Goal: Check status: Check status

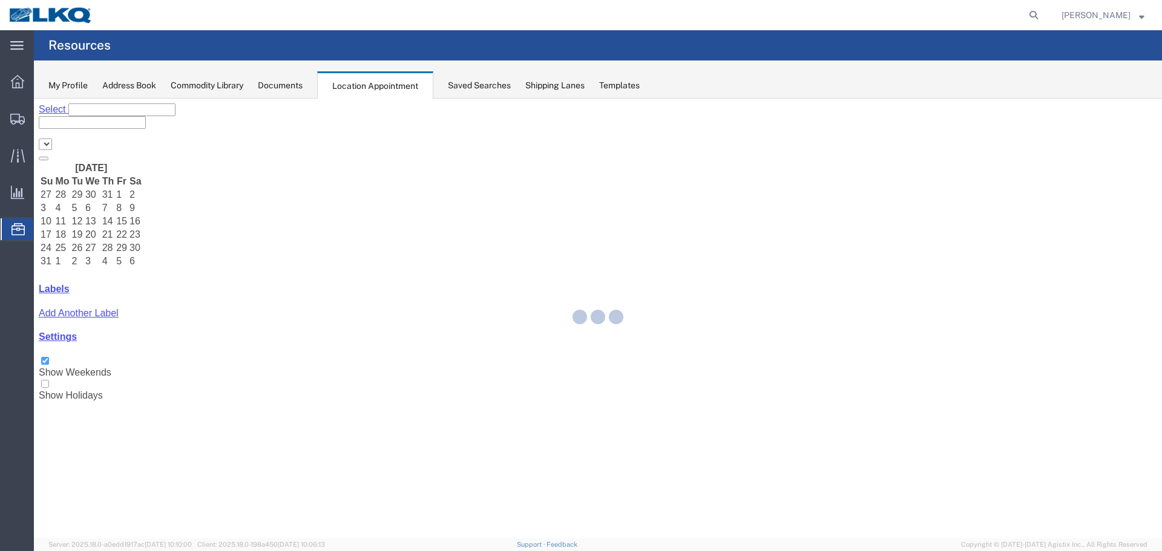
select select "27634"
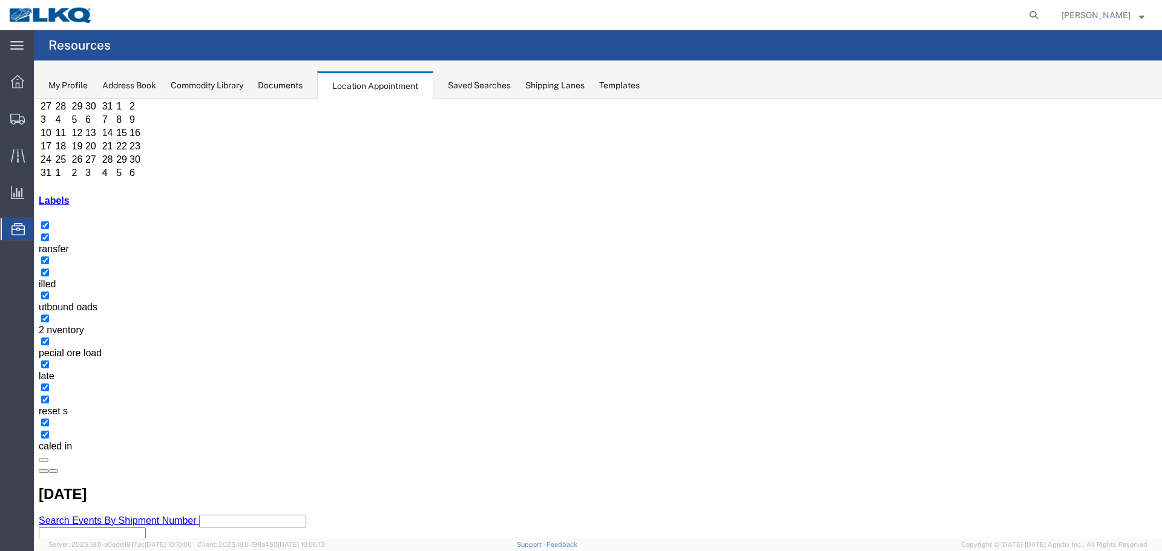
scroll to position [61, 0]
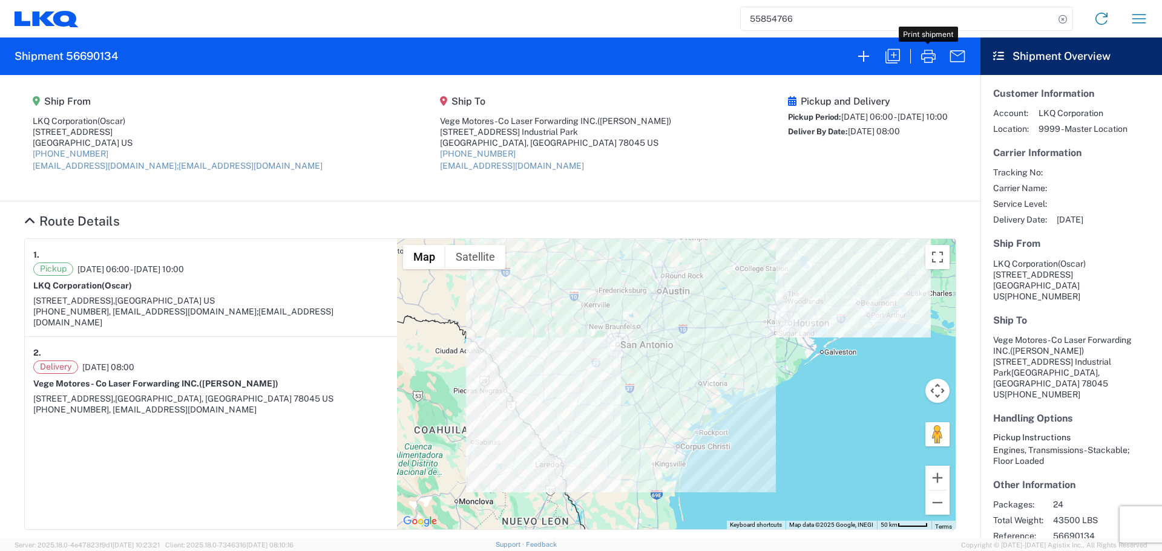
click at [763, 24] on input "55854766" at bounding box center [897, 18] width 313 height 23
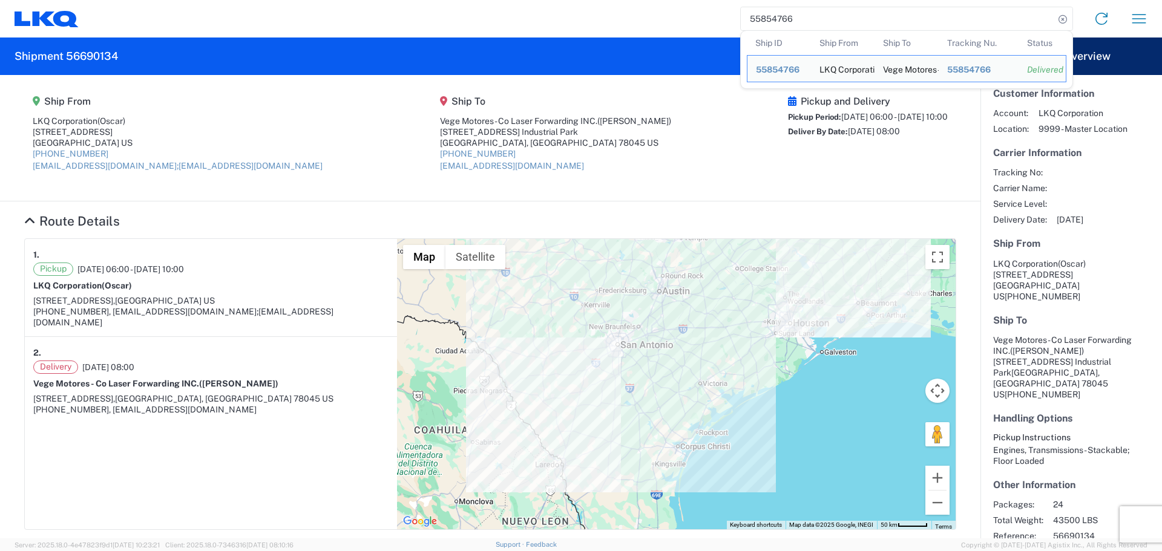
paste input "6097555"
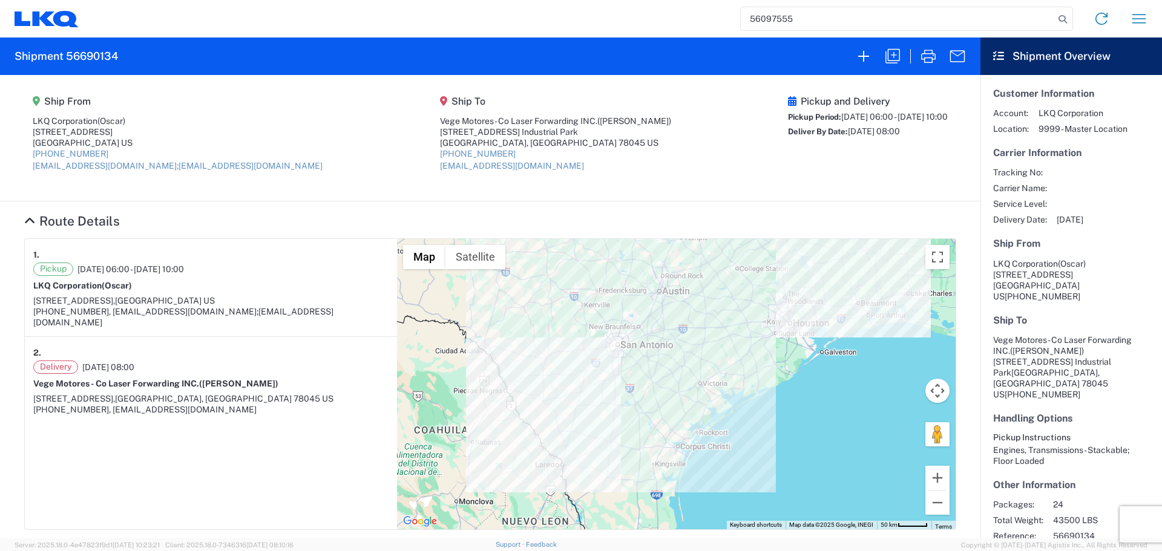
type input "56097555"
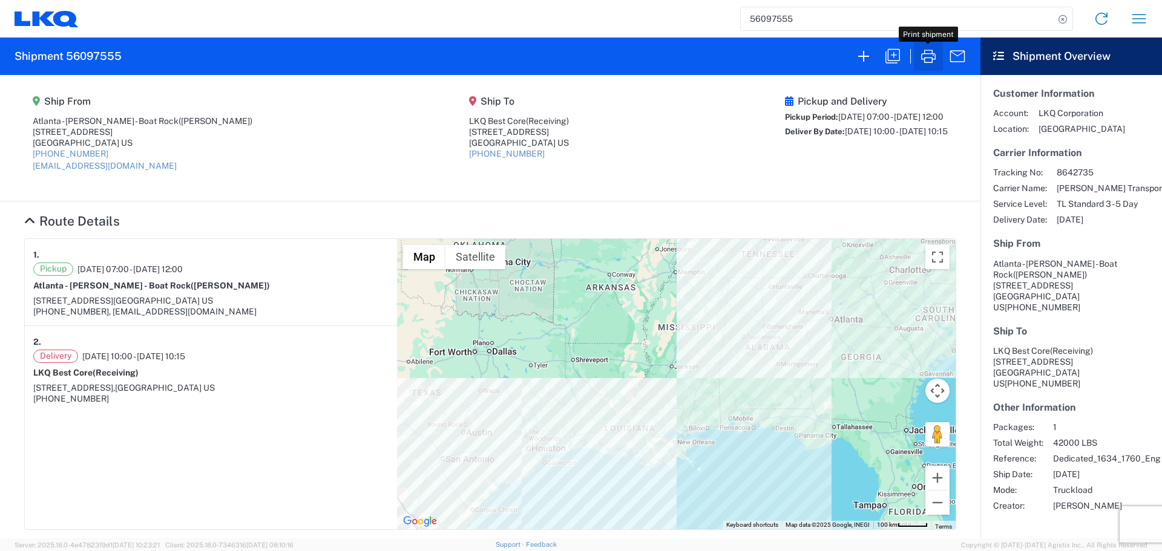
click at [924, 52] on icon "button" at bounding box center [928, 56] width 15 height 13
